Goal: Information Seeking & Learning: Learn about a topic

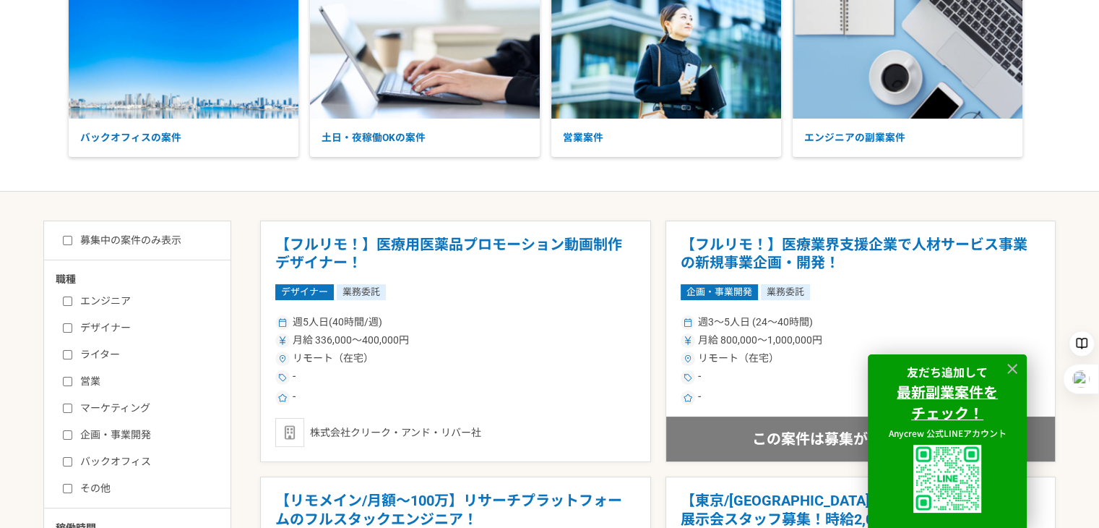
scroll to position [217, 0]
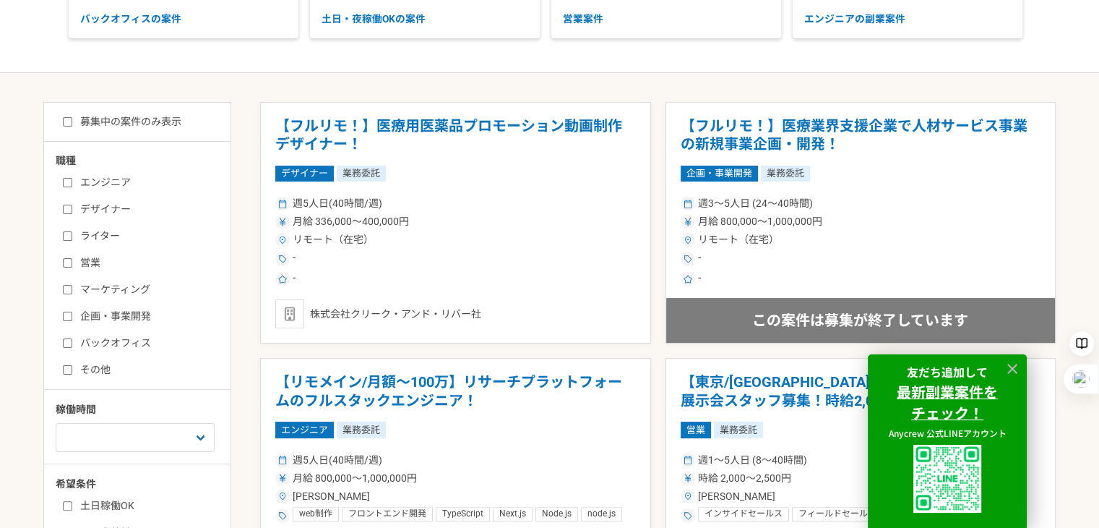
click at [110, 123] on label "募集中の案件のみ表示" at bounding box center [122, 121] width 119 height 15
click at [72, 123] on input "募集中の案件のみ表示" at bounding box center [67, 121] width 9 height 9
checkbox input "true"
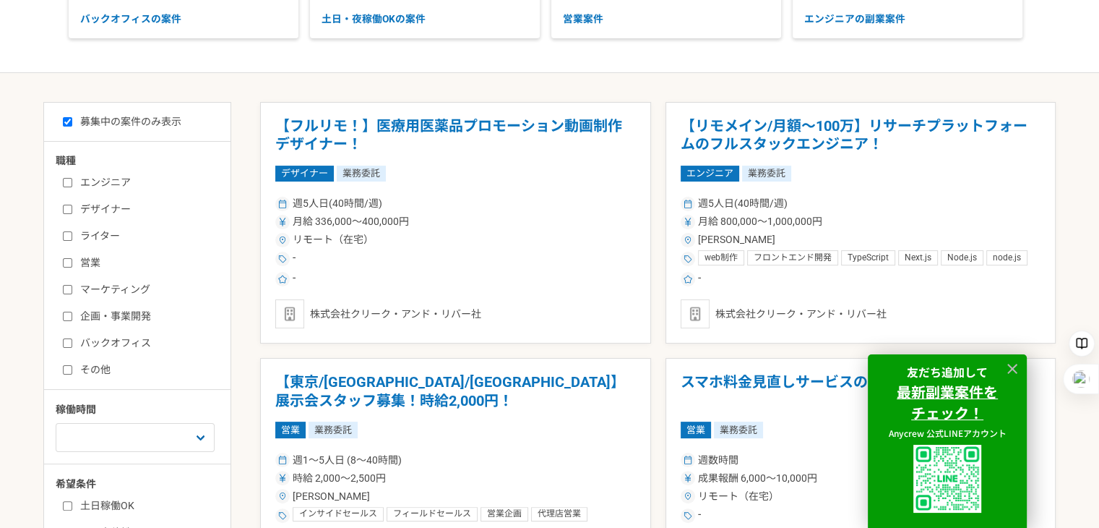
click at [124, 336] on label "バックオフィス" at bounding box center [146, 342] width 166 height 15
click at [72, 338] on input "バックオフィス" at bounding box center [67, 342] width 9 height 9
checkbox input "true"
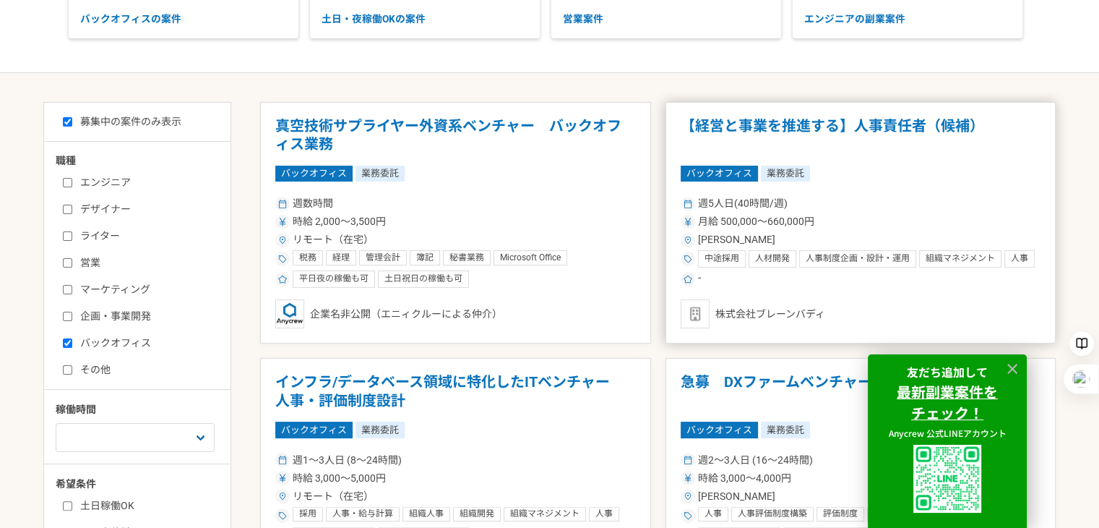
click at [815, 133] on h1 "【経営と事業を推進する】人事責任者（候補）" at bounding box center [861, 135] width 361 height 37
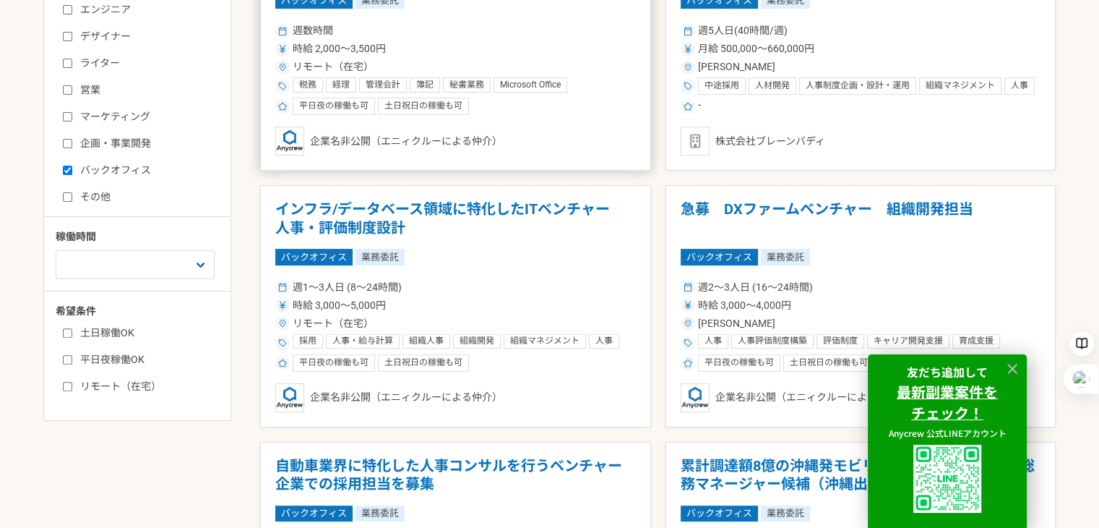
scroll to position [434, 0]
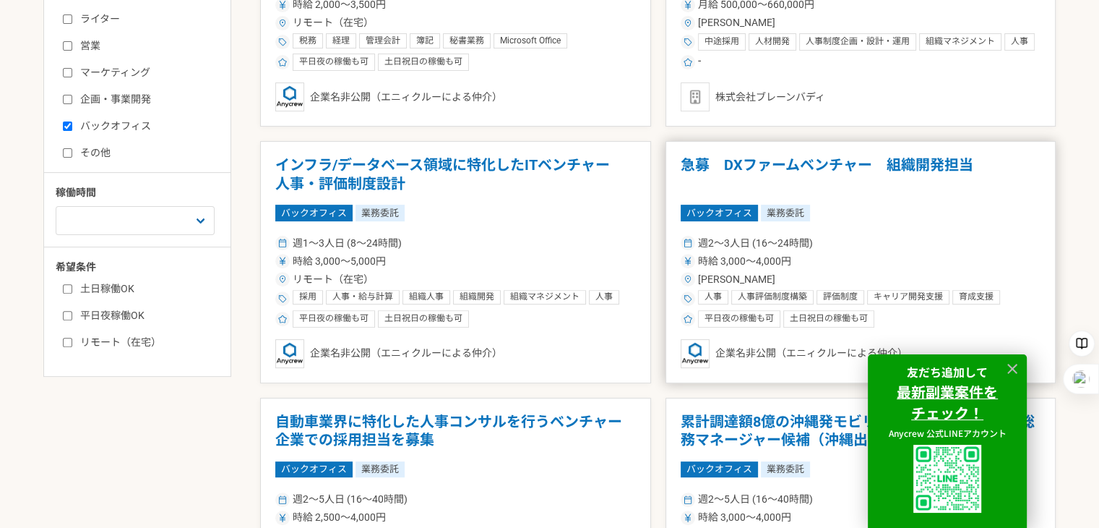
click at [864, 189] on h1 "急募　DXファームベンチャー　組織開発担当" at bounding box center [861, 174] width 361 height 37
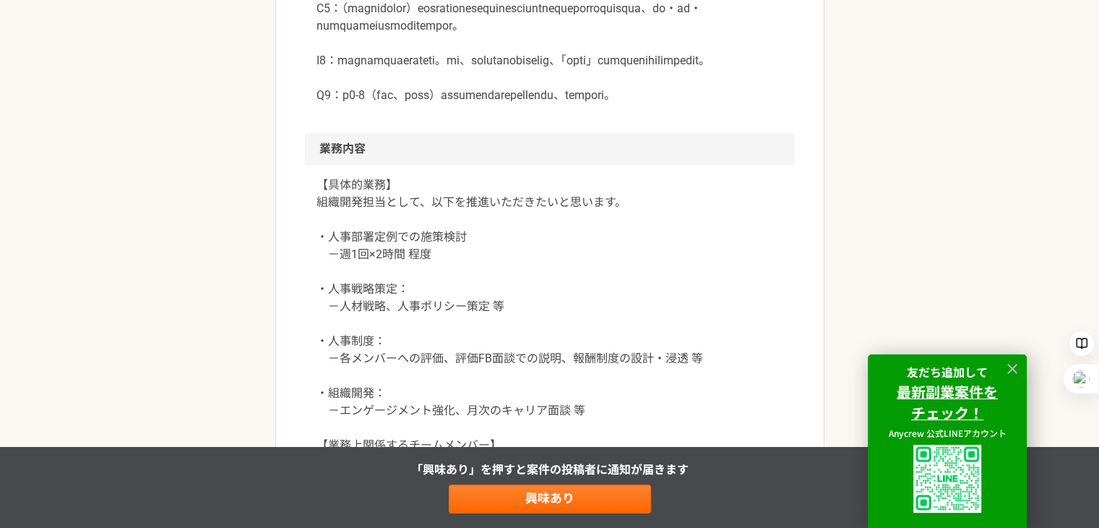
scroll to position [1012, 0]
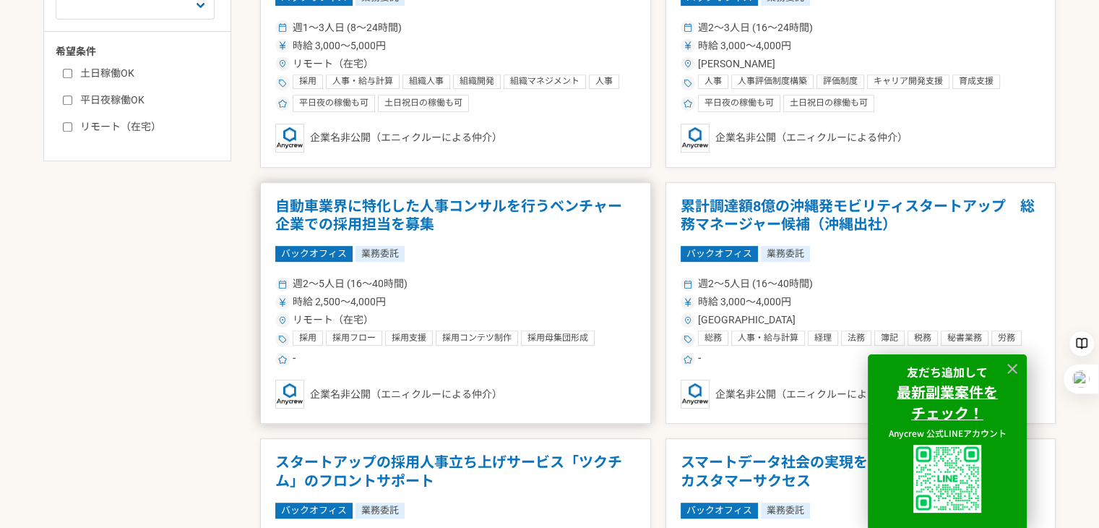
scroll to position [650, 0]
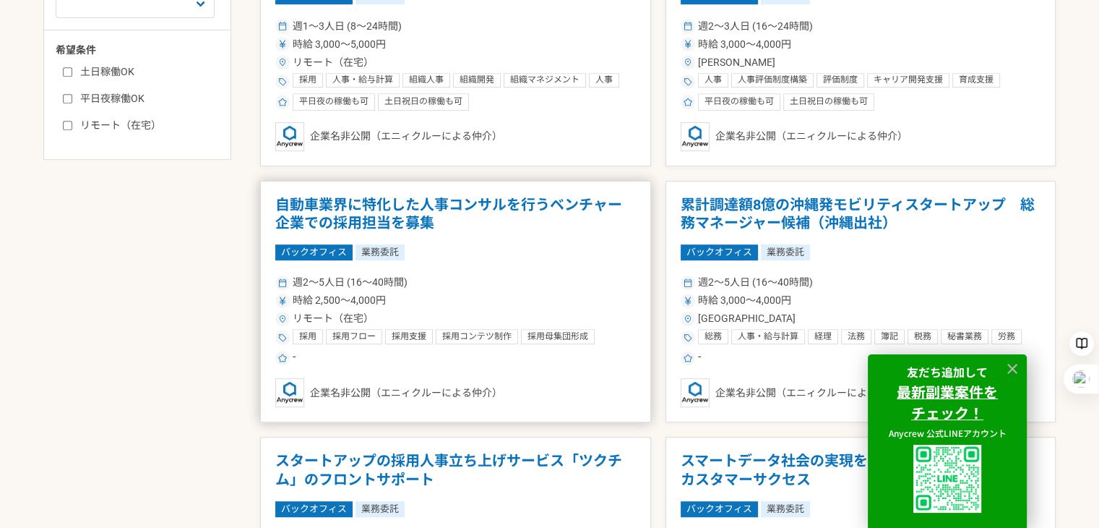
click at [442, 283] on div "週2〜5人日 (16〜40時間)" at bounding box center [455, 282] width 361 height 15
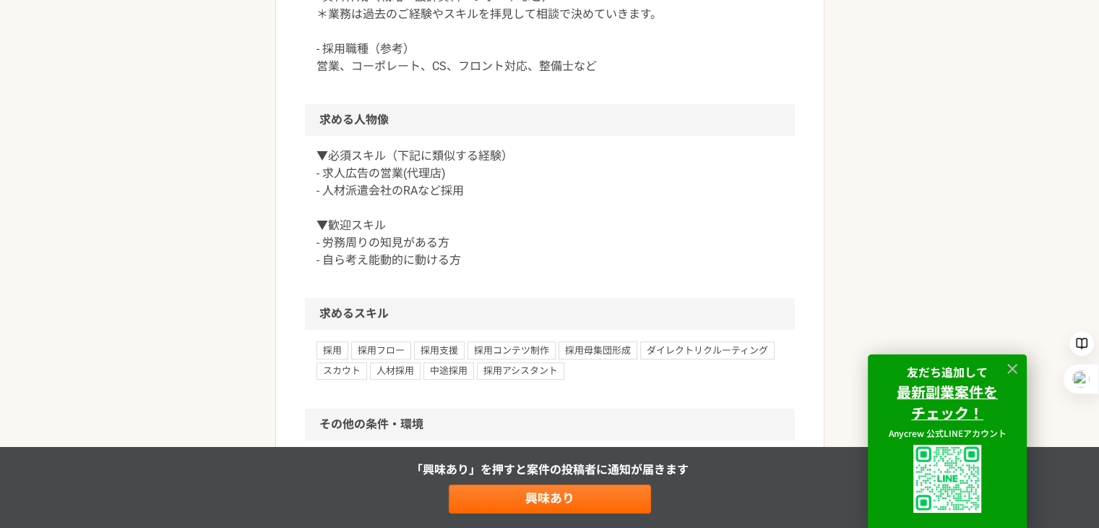
scroll to position [795, 0]
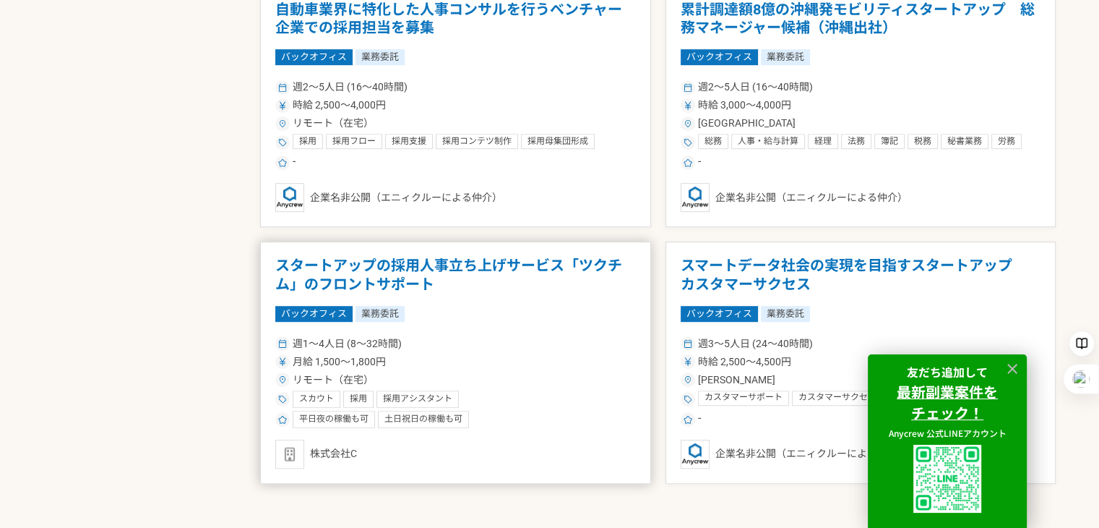
scroll to position [867, 0]
